Goal: Task Accomplishment & Management: Use online tool/utility

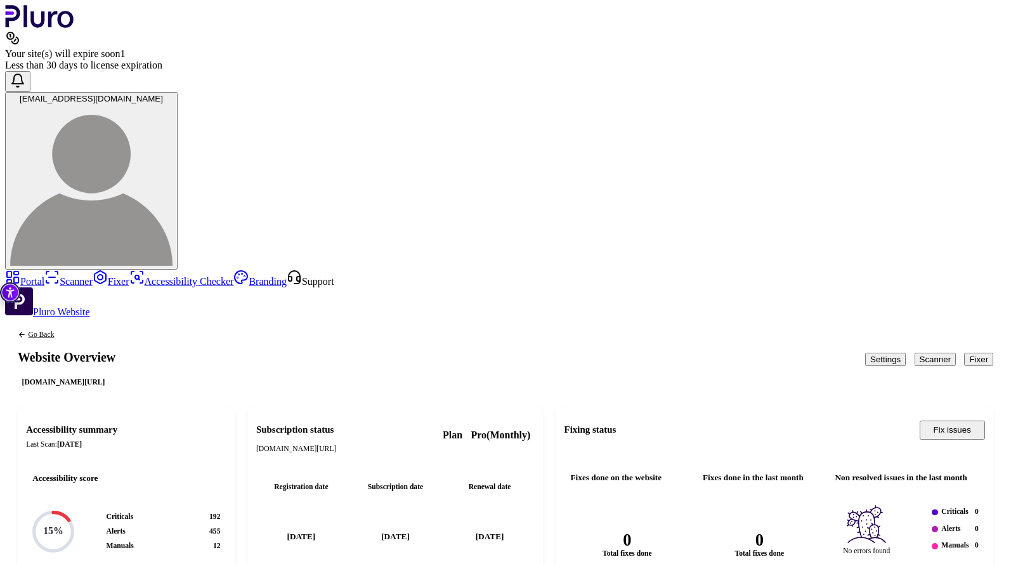
click at [287, 276] on link "Support" at bounding box center [311, 281] width 48 height 11
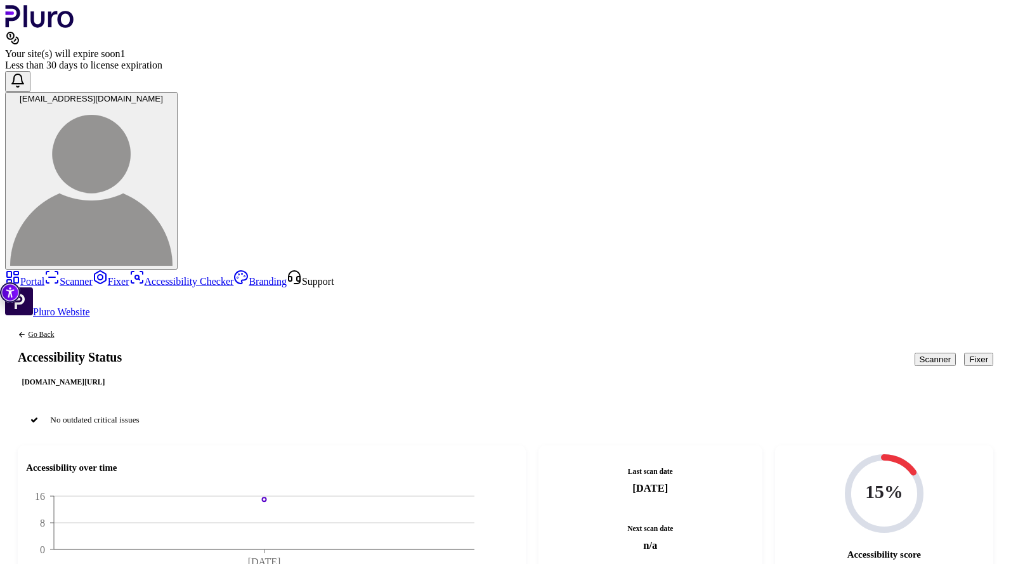
click at [49, 276] on link "Scanner" at bounding box center [68, 281] width 48 height 11
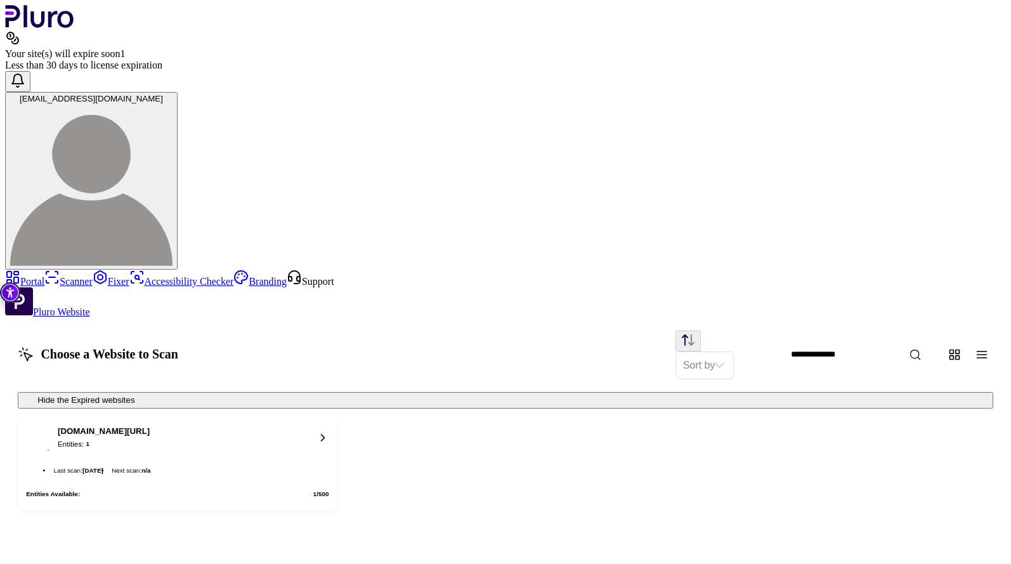
click at [150, 426] on div "[DOMAIN_NAME][URL]" at bounding box center [104, 431] width 92 height 11
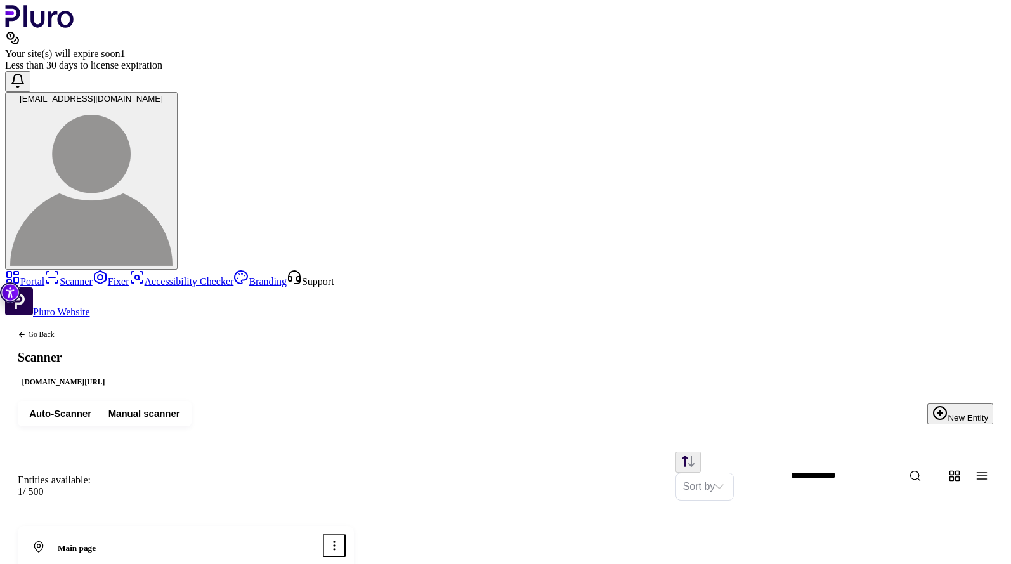
click at [91, 407] on span "Auto-Scanner" at bounding box center [60, 413] width 62 height 13
click at [180, 407] on span "Manual scanner" at bounding box center [144, 413] width 72 height 13
click at [91, 407] on span "Auto-Scanner" at bounding box center [60, 413] width 62 height 13
click at [43, 542] on icon at bounding box center [38, 547] width 8 height 11
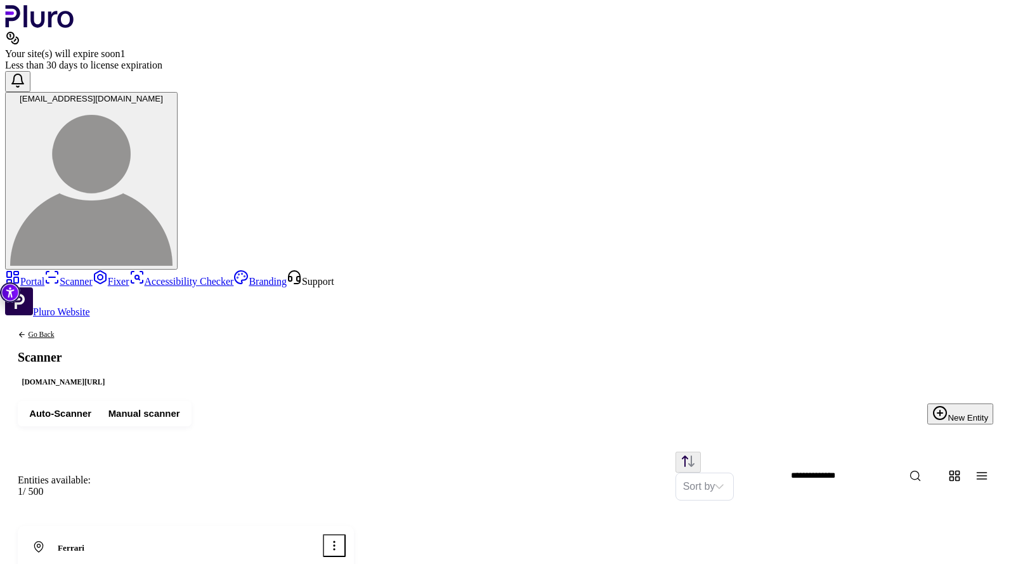
click at [39, 276] on link "Portal" at bounding box center [24, 281] width 39 height 11
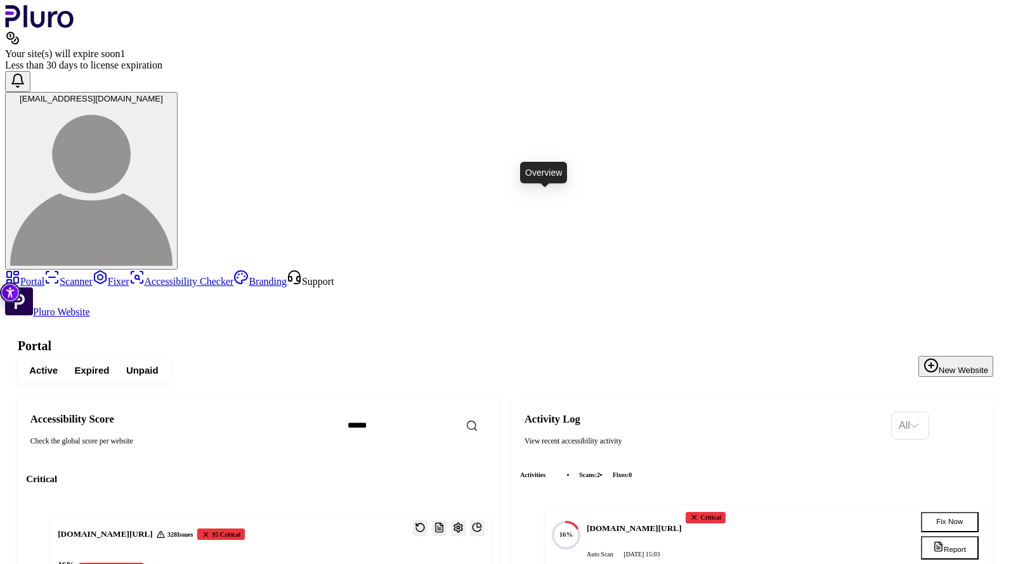
click at [483, 522] on icon "Open website overview" at bounding box center [477, 527] width 11 height 11
